Goal: Information Seeking & Learning: Learn about a topic

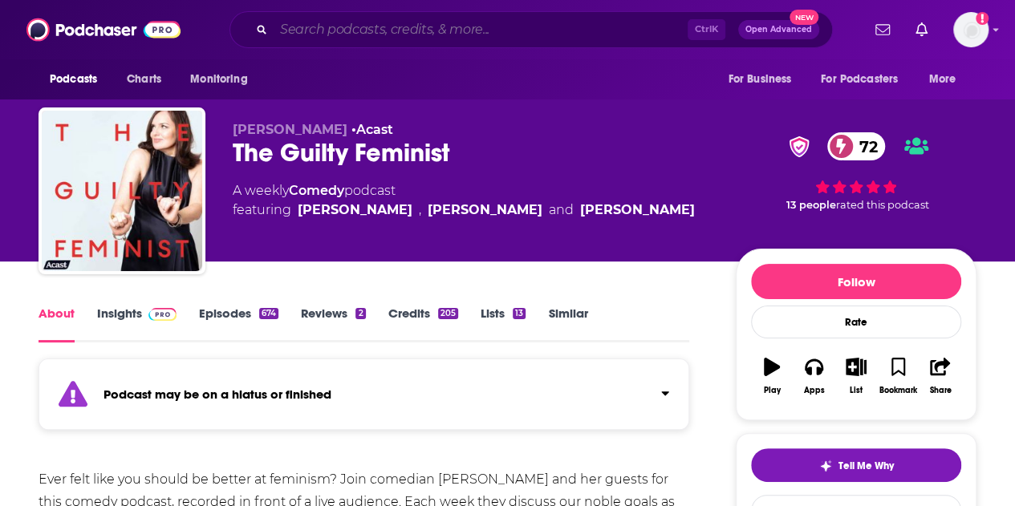
click at [446, 34] on input "Search podcasts, credits, & more..." at bounding box center [480, 30] width 414 height 26
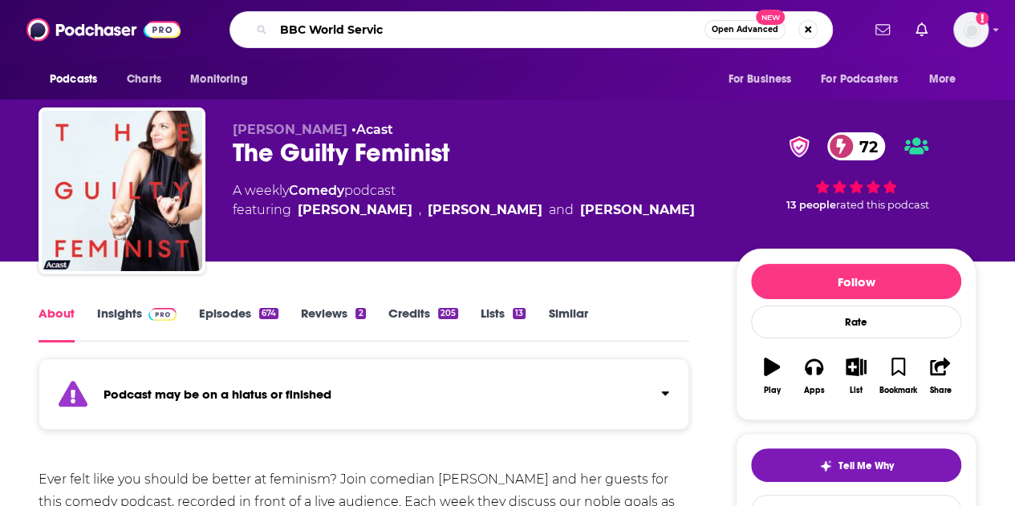
type input "BBC World Service"
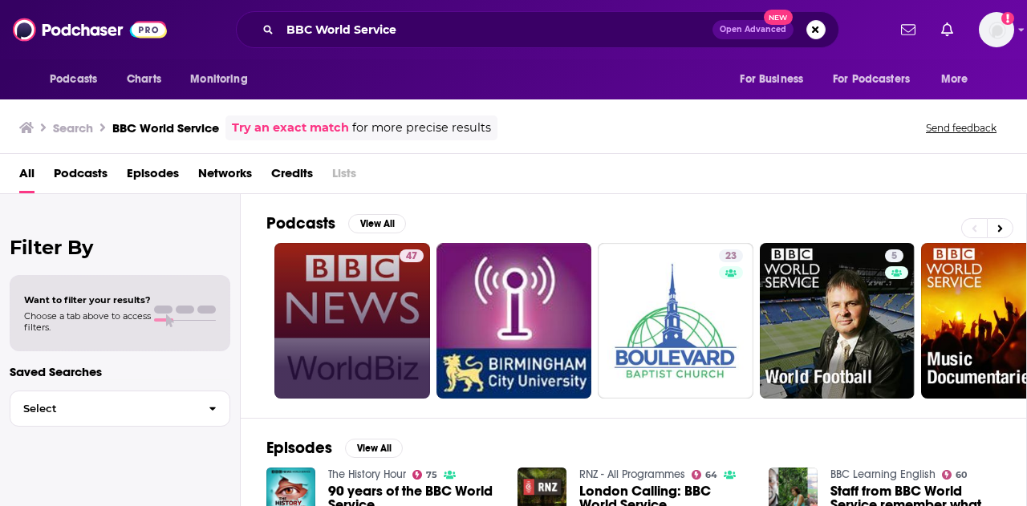
click at [334, 300] on link "47" at bounding box center [352, 321] width 156 height 156
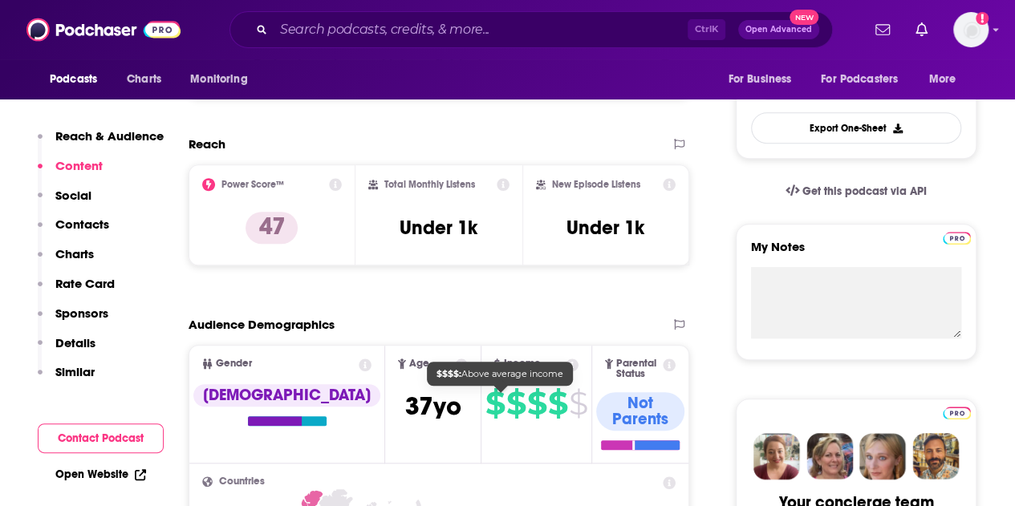
scroll to position [401, 0]
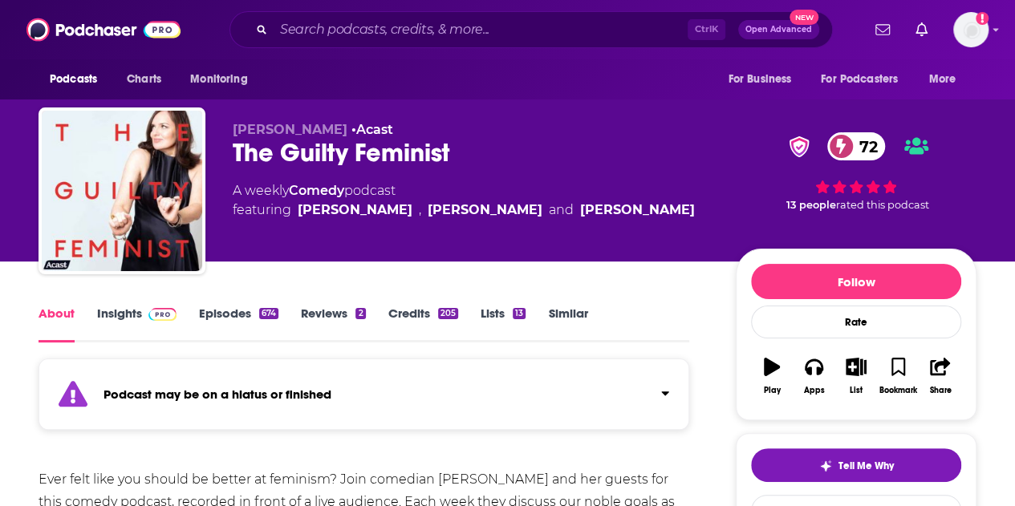
click at [389, 15] on div "Ctrl K Open Advanced New" at bounding box center [530, 29] width 603 height 37
click at [421, 36] on input "Search podcasts, credits, & more..." at bounding box center [480, 30] width 414 height 26
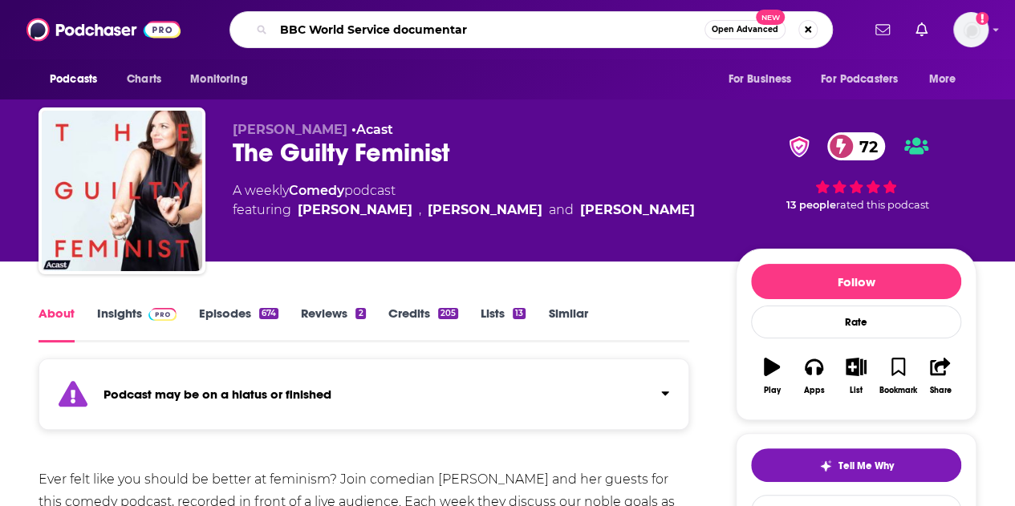
type input "BBC World Service documentary"
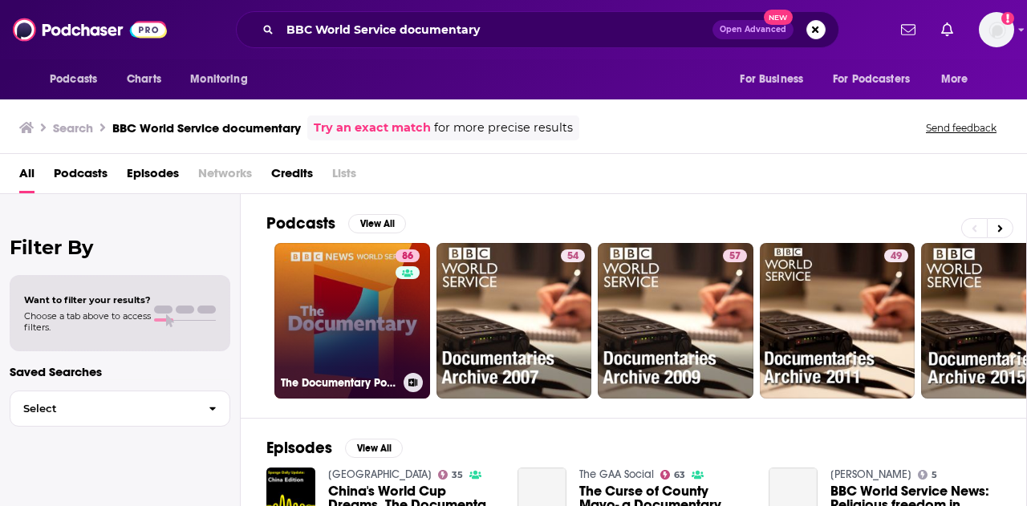
click at [277, 291] on link "86 The Documentary Podcast" at bounding box center [352, 321] width 156 height 156
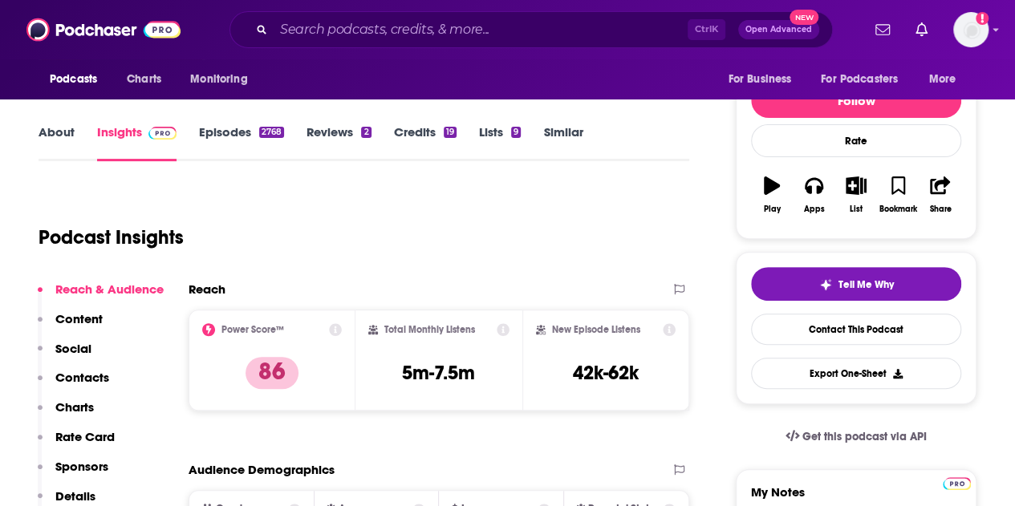
scroll to position [321, 0]
